Goal: Task Accomplishment & Management: Use online tool/utility

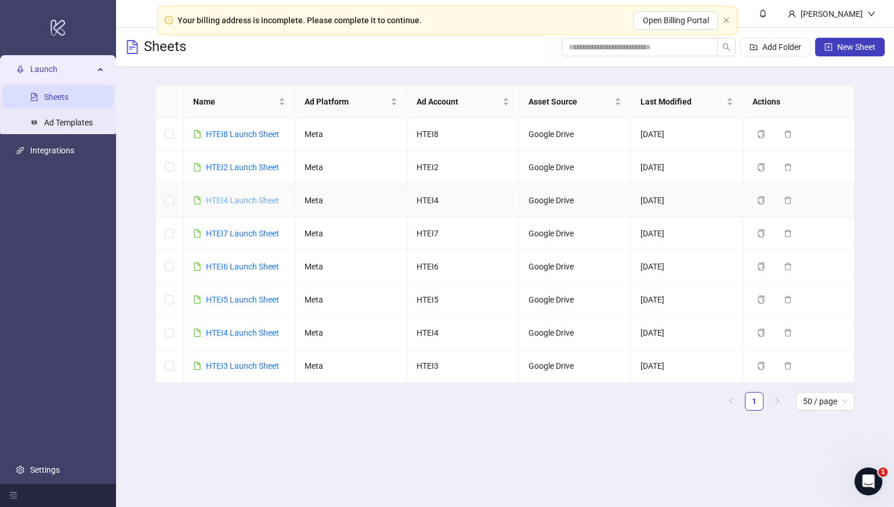
click at [239, 204] on link "HTEI4 Launch Sheet" at bounding box center [242, 200] width 73 height 9
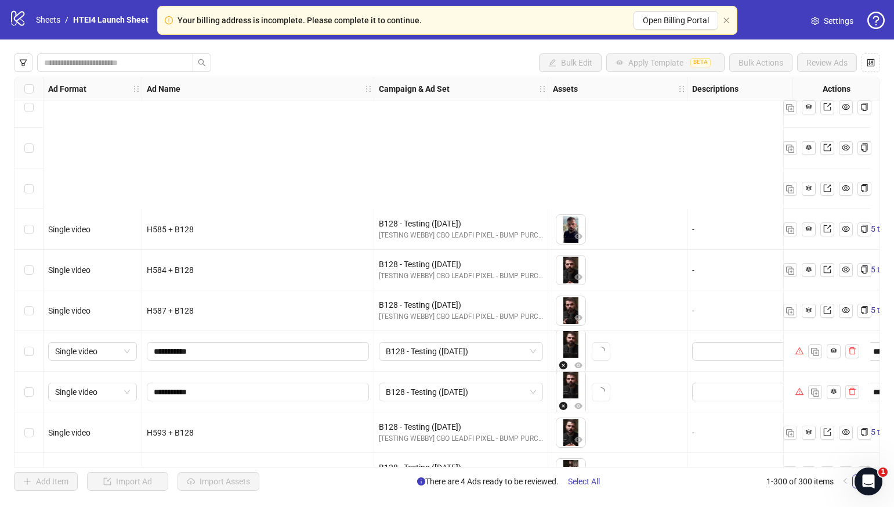
scroll to position [11828, 0]
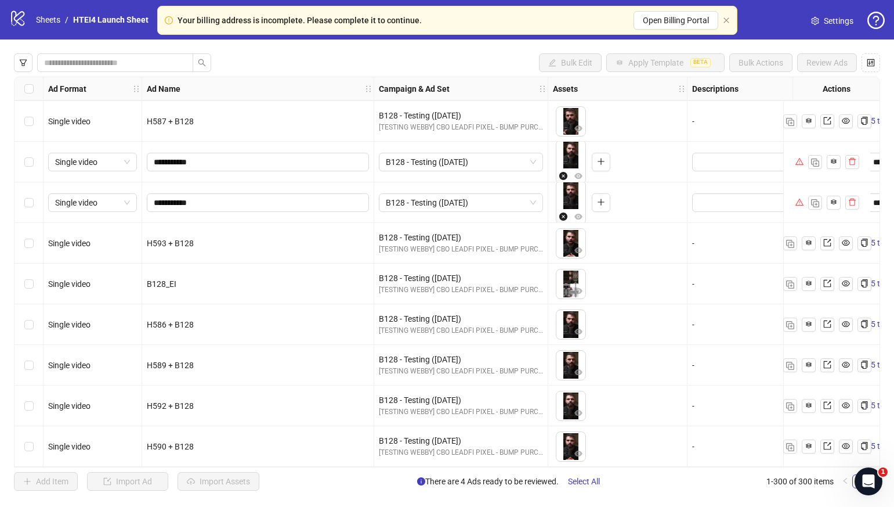
click at [200, 440] on div "H590 + B128" at bounding box center [258, 446] width 222 height 13
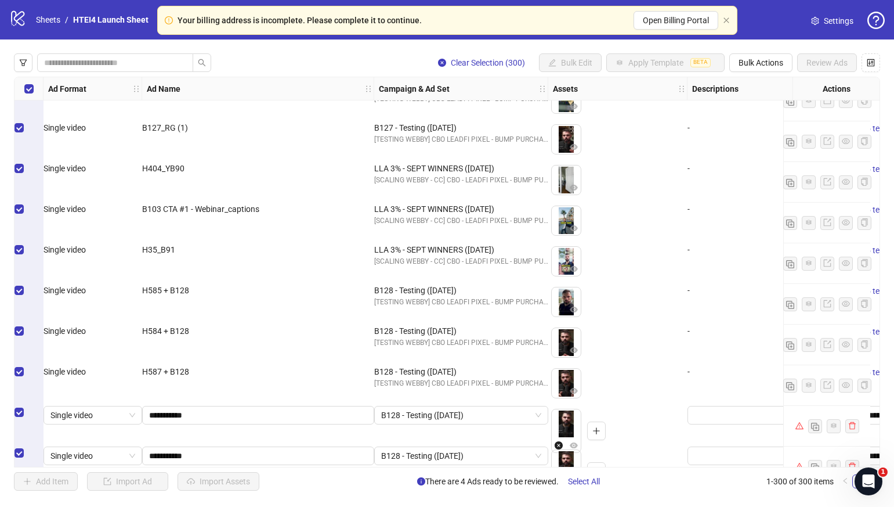
scroll to position [11586, 0]
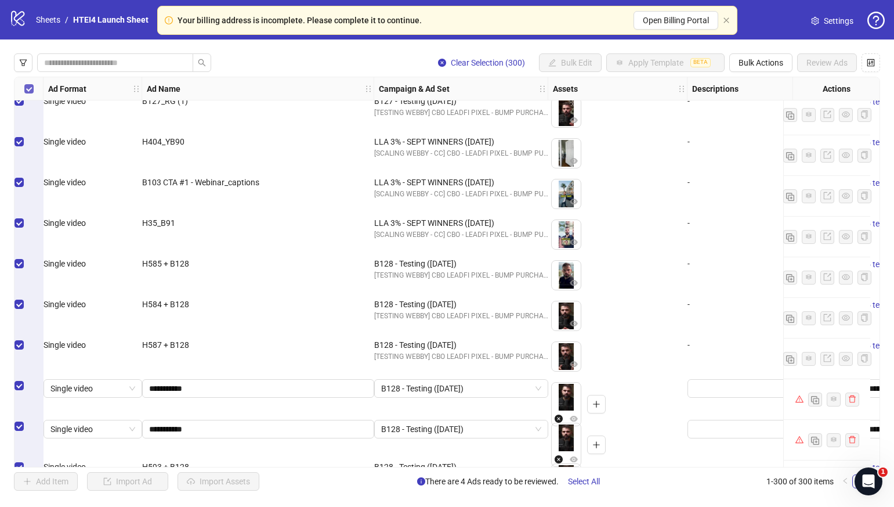
click at [25, 83] on label "Select all rows" at bounding box center [28, 88] width 9 height 13
click at [24, 83] on label "Select all rows" at bounding box center [28, 88] width 9 height 13
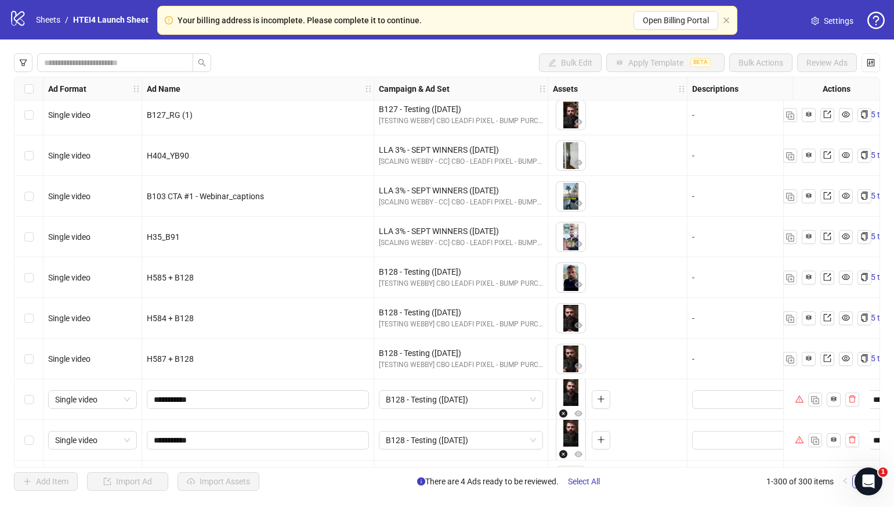
click at [22, 87] on div "Select all rows" at bounding box center [29, 88] width 29 height 23
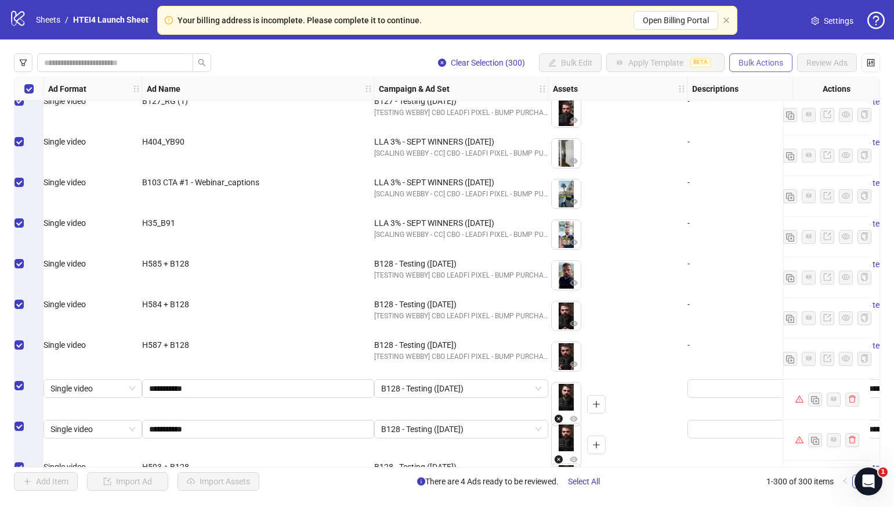
click at [777, 64] on span "Bulk Actions" at bounding box center [761, 62] width 45 height 9
click at [765, 93] on li "Delete" at bounding box center [777, 86] width 93 height 19
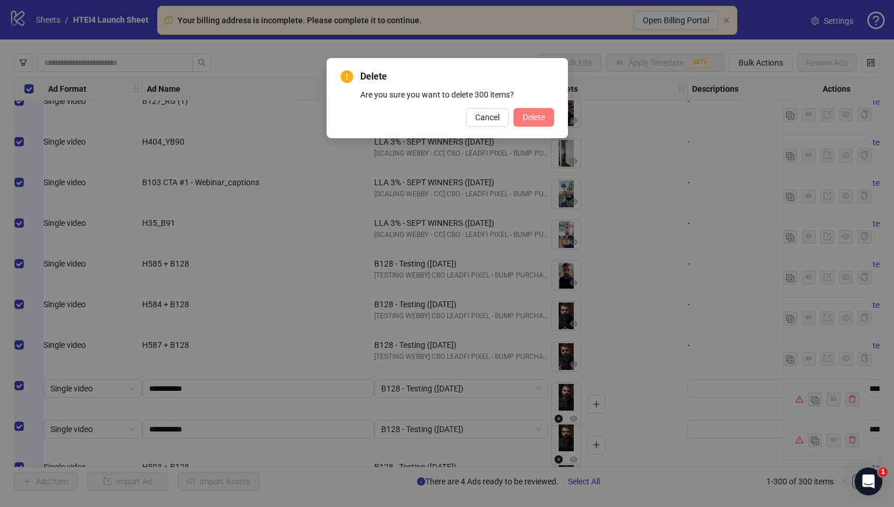
click at [543, 120] on span "Delete" at bounding box center [534, 117] width 22 height 9
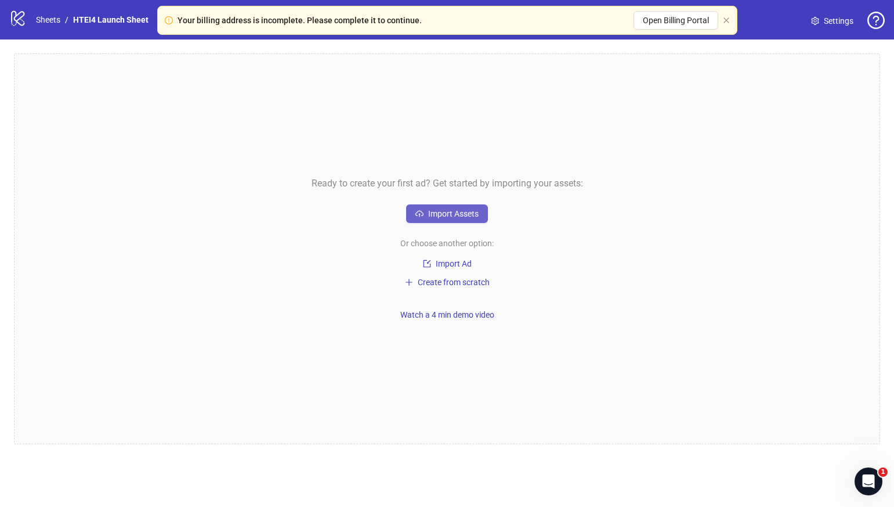
click at [438, 213] on span "Import Assets" at bounding box center [453, 213] width 50 height 9
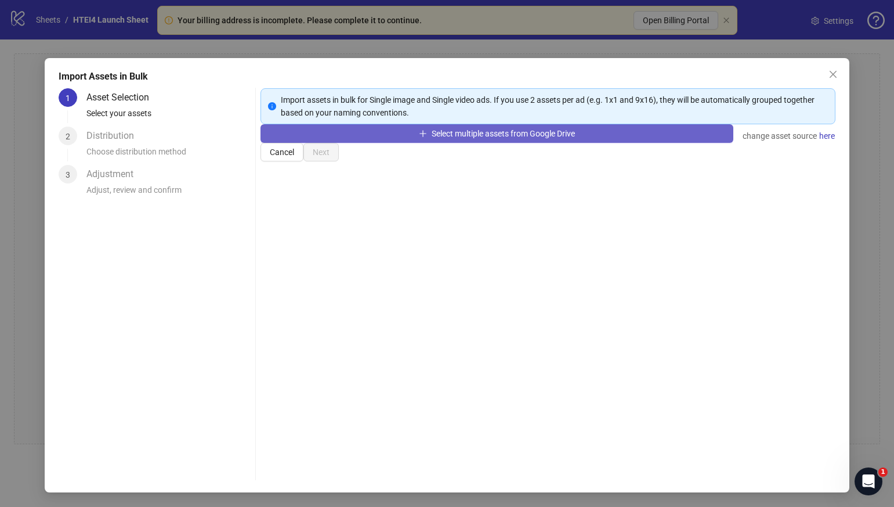
click at [452, 138] on span "Select multiple assets from Google Drive" at bounding box center [503, 133] width 143 height 9
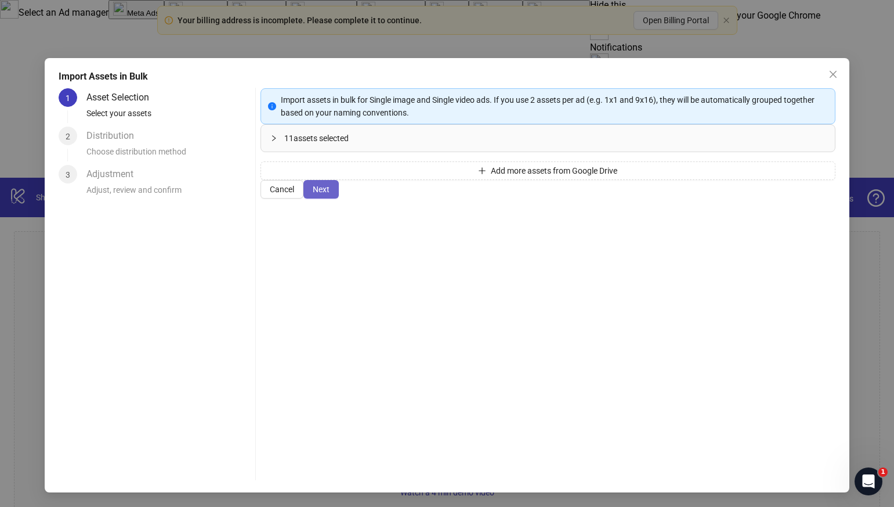
click at [330, 194] on span "Next" at bounding box center [321, 189] width 17 height 9
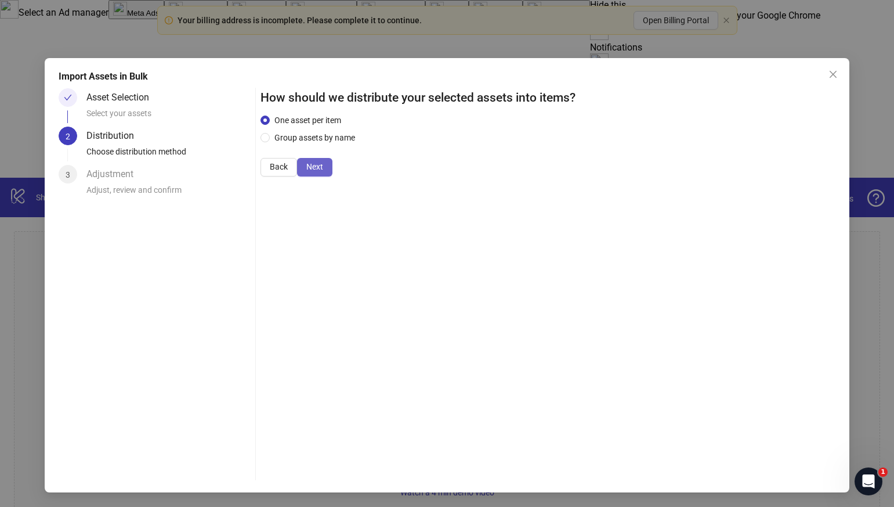
click at [333, 176] on button "Next" at bounding box center [314, 167] width 35 height 19
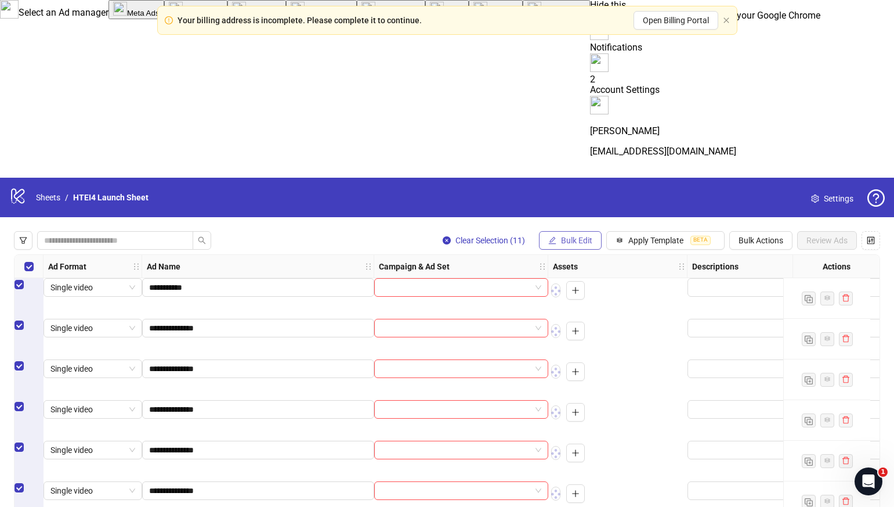
click at [569, 236] on span "Bulk Edit" at bounding box center [576, 240] width 31 height 9
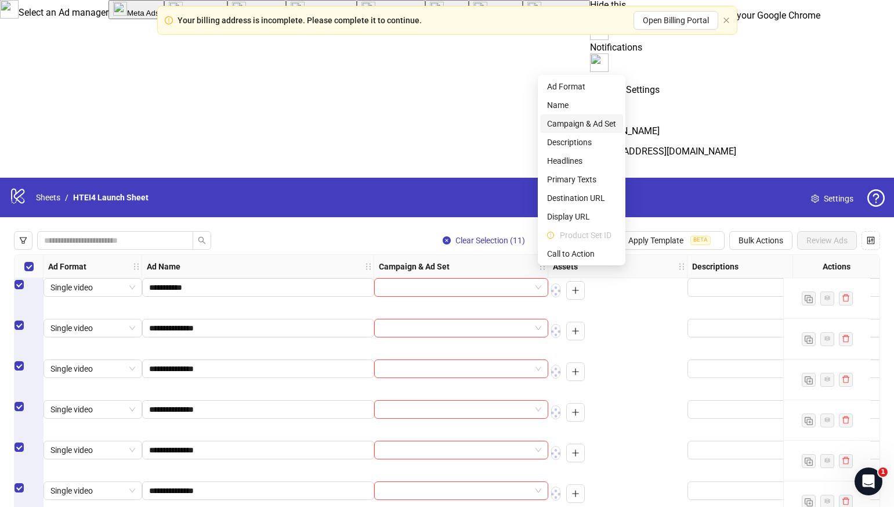
click at [599, 127] on span "Campaign & Ad Set" at bounding box center [581, 123] width 69 height 13
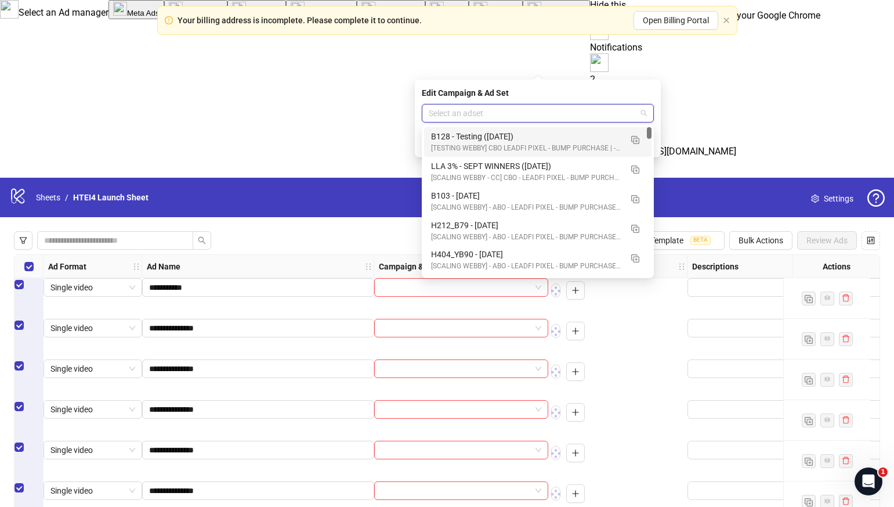
click at [601, 118] on input "search" at bounding box center [533, 112] width 208 height 17
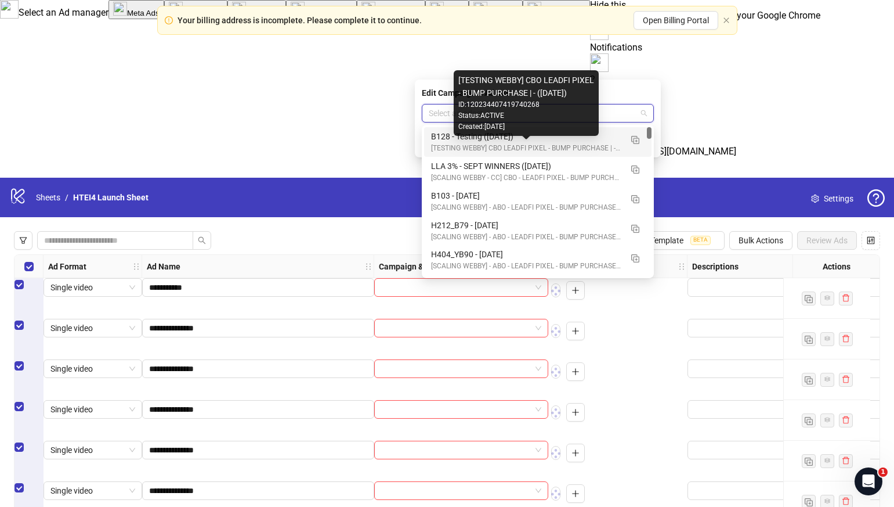
click at [552, 143] on div "[TESTING WEBBY] CBO LEADFI PIXEL - BUMP PURCHASE | - ([DATE])" at bounding box center [526, 148] width 190 height 11
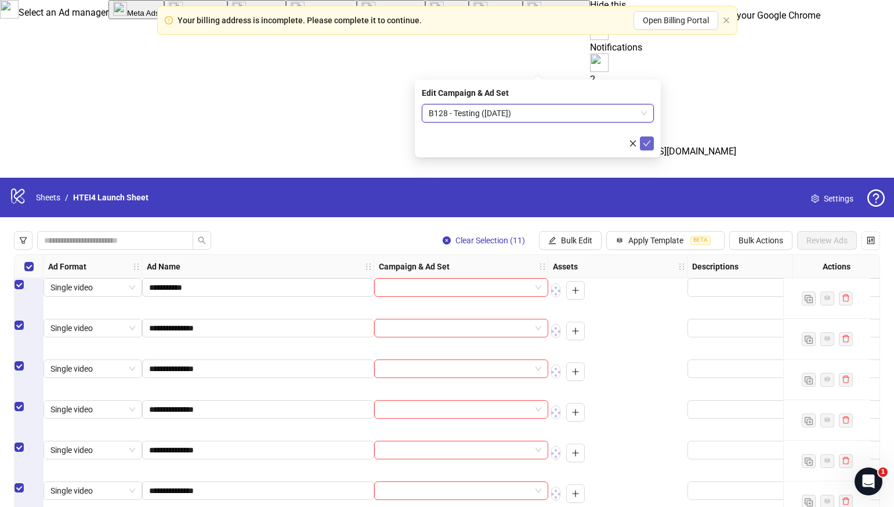
click at [650, 148] on button "submit" at bounding box center [647, 143] width 14 height 14
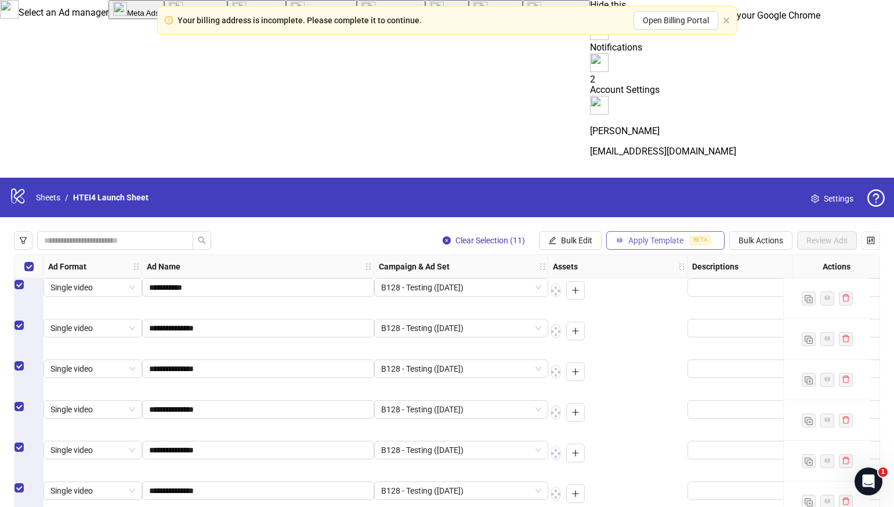
click at [632, 236] on span "Apply Template" at bounding box center [656, 240] width 55 height 9
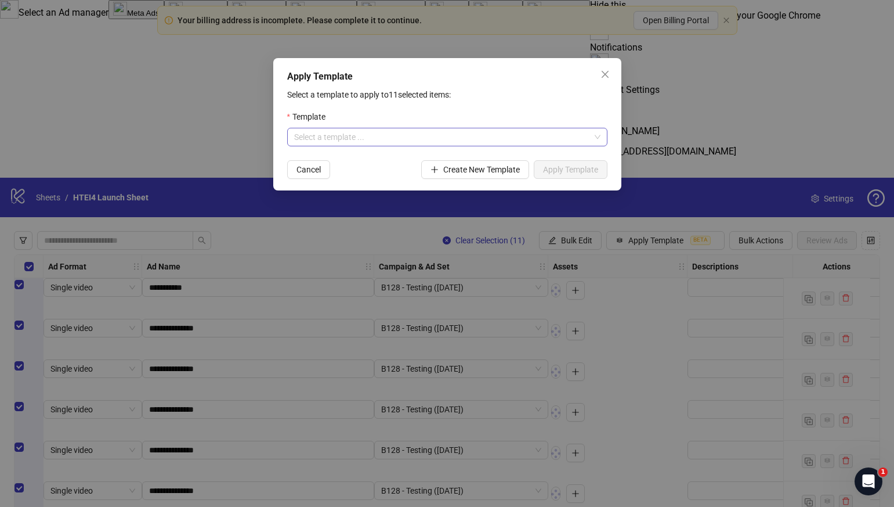
click at [528, 145] on input "search" at bounding box center [442, 136] width 296 height 17
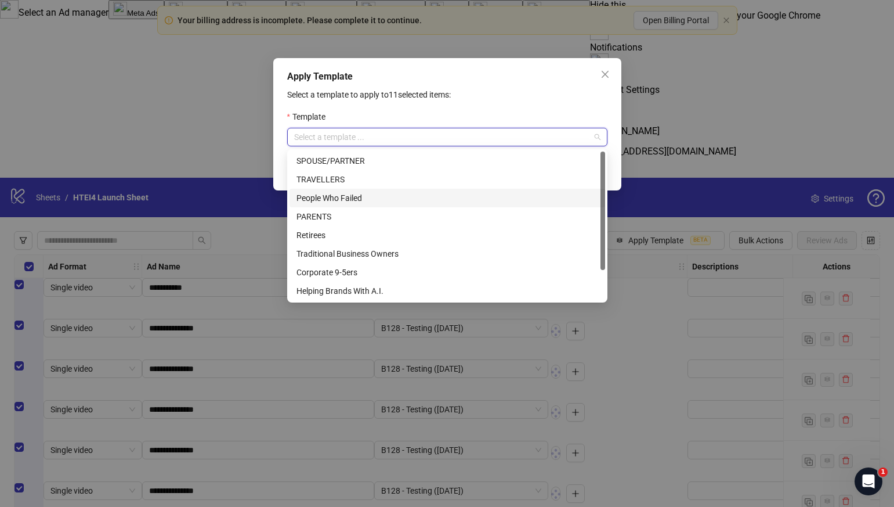
scroll to position [37, 0]
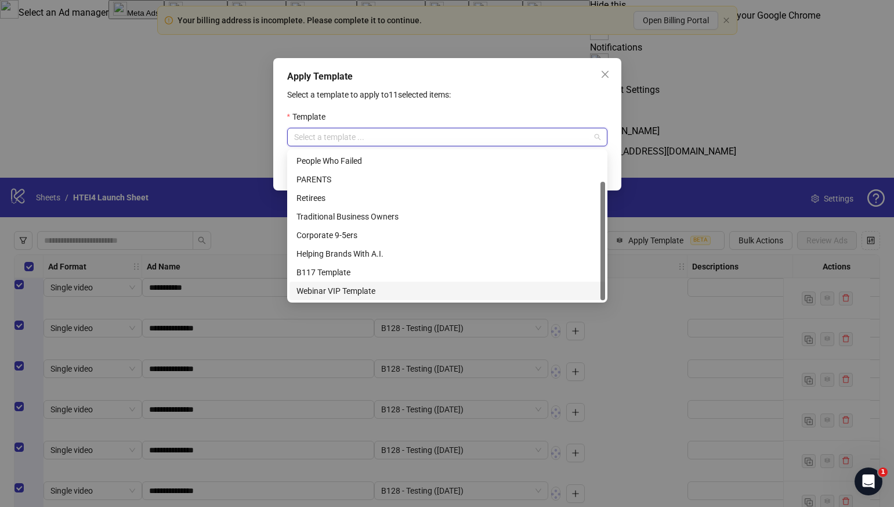
click at [492, 295] on div "Webinar VIP Template" at bounding box center [448, 290] width 302 height 13
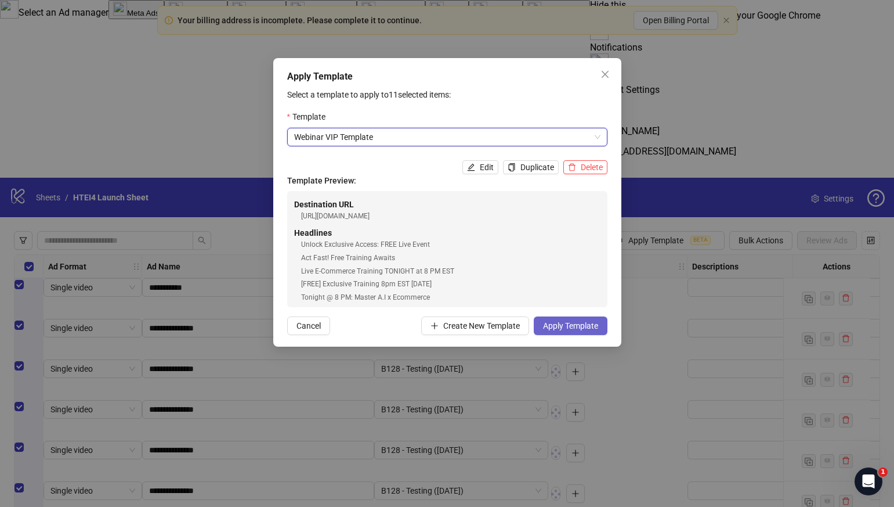
click at [581, 331] on button "Apply Template" at bounding box center [571, 325] width 74 height 19
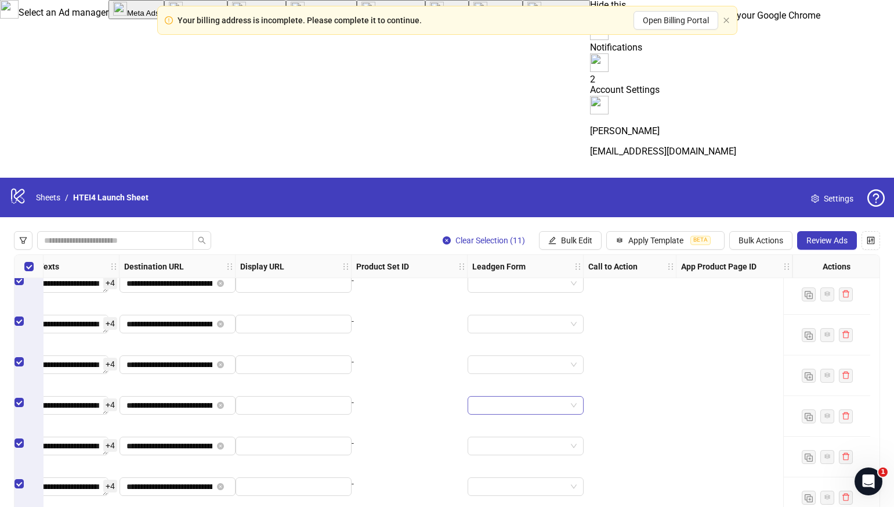
scroll to position [85, 312]
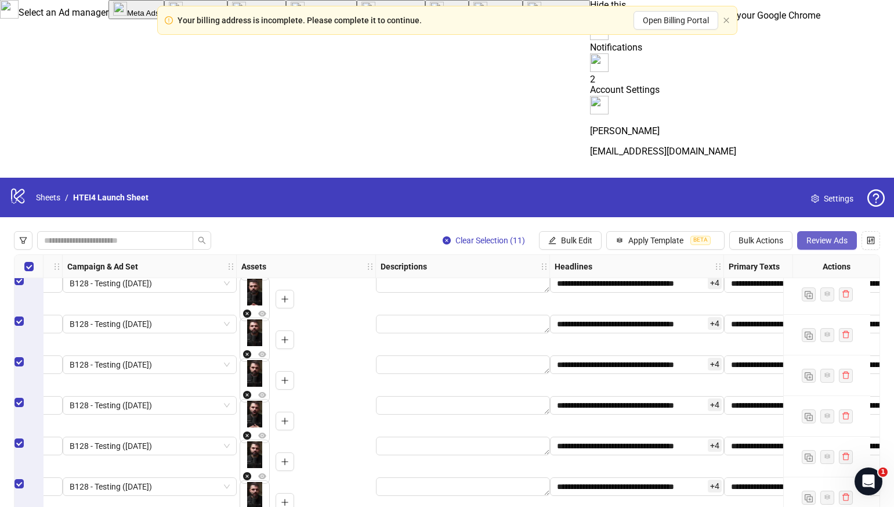
click at [816, 231] on button "Review Ads" at bounding box center [828, 240] width 60 height 19
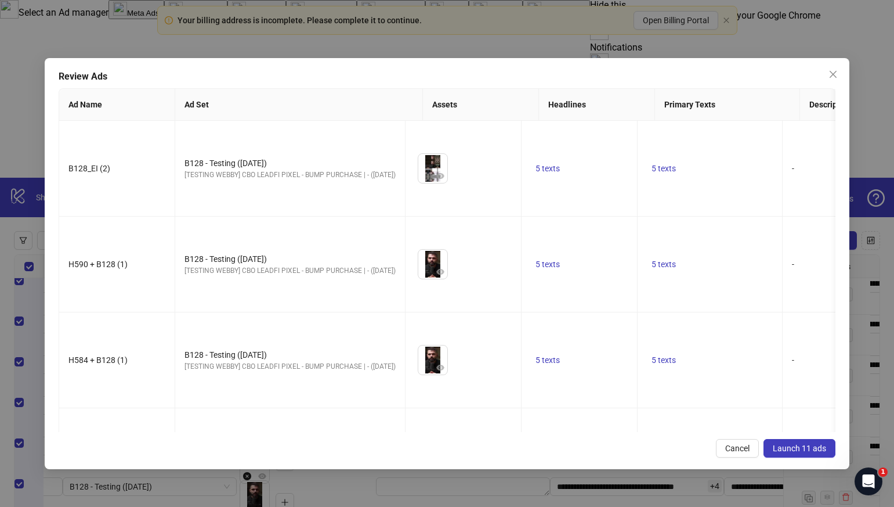
click at [802, 449] on span "Launch 11 ads" at bounding box center [799, 447] width 53 height 9
